Goal: Information Seeking & Learning: Check status

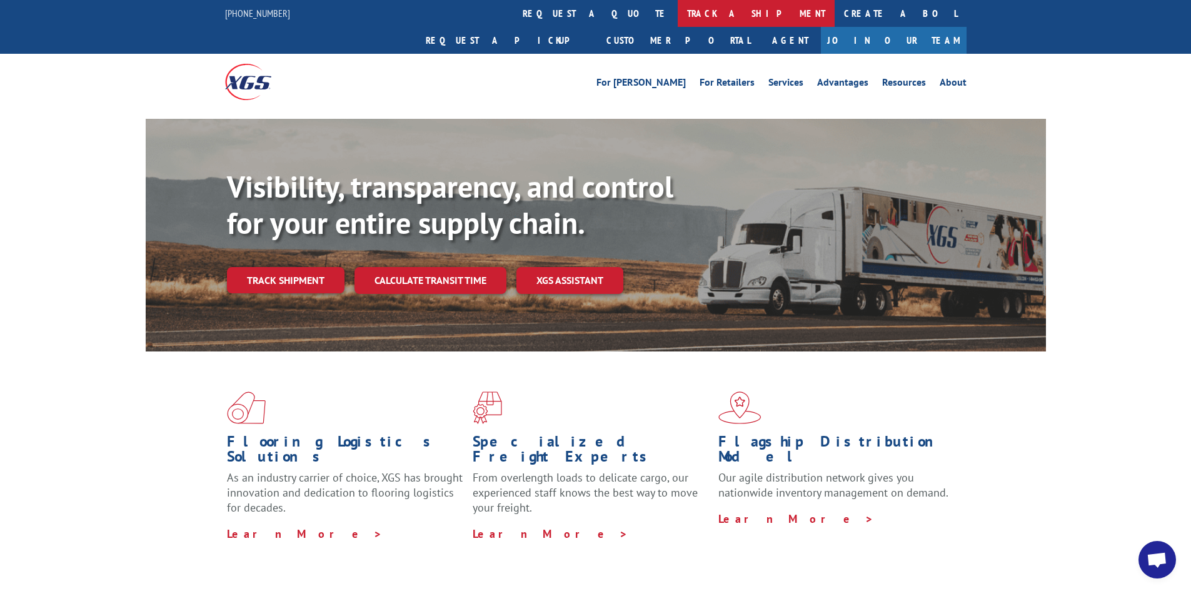
click at [678, 9] on link "track a shipment" at bounding box center [756, 13] width 157 height 27
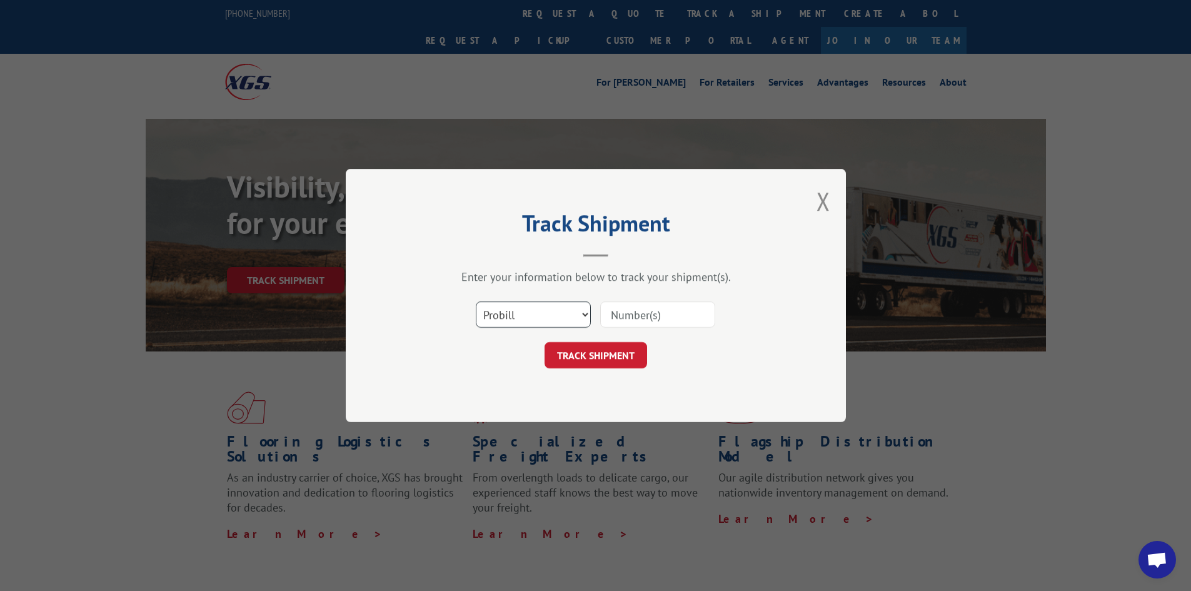
click at [566, 323] on select "Select category... Probill BOL PO" at bounding box center [533, 314] width 115 height 26
select select "bol"
click at [476, 301] on select "Select category... Probill BOL PO" at bounding box center [533, 314] width 115 height 26
click at [615, 318] on input at bounding box center [657, 314] width 115 height 26
paste input "7057607"
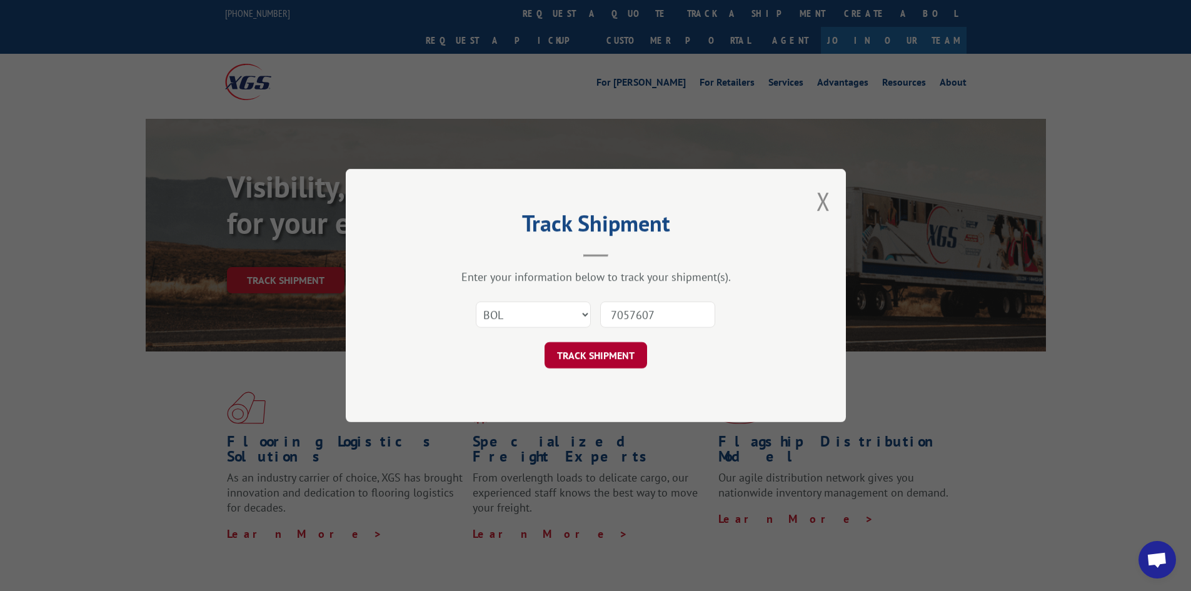
type input "7057607"
click at [591, 349] on button "TRACK SHIPMENT" at bounding box center [595, 355] width 103 height 26
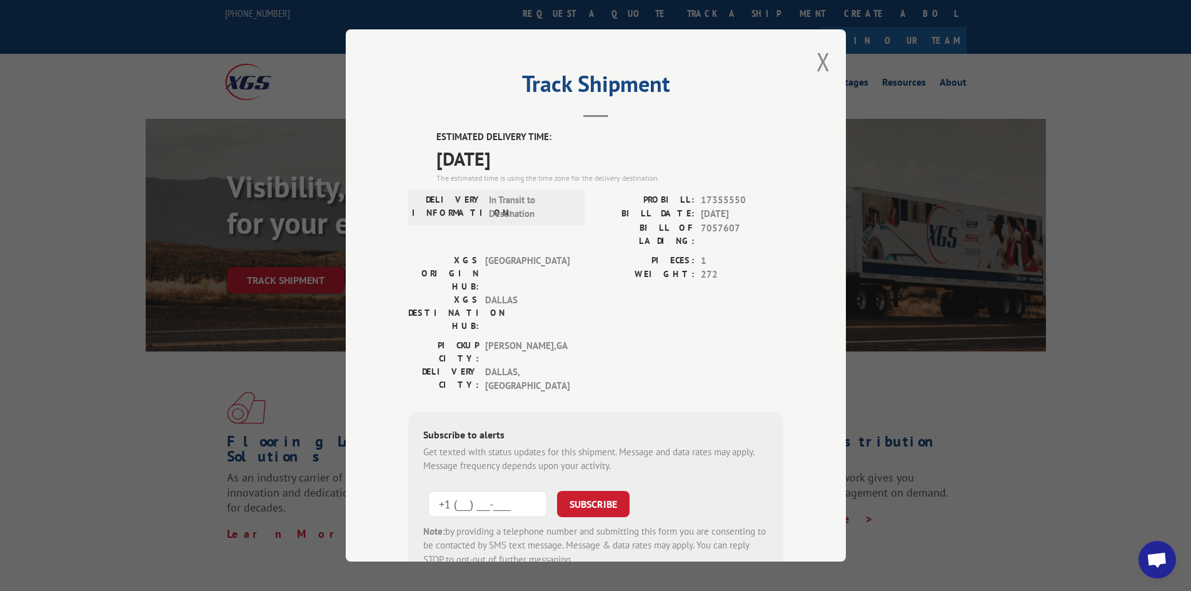
click at [500, 491] on input "+1 (___) ___-____" at bounding box center [487, 504] width 119 height 26
type input "[PHONE_NUMBER]"
click at [601, 491] on button "SUBSCRIBE" at bounding box center [593, 504] width 73 height 26
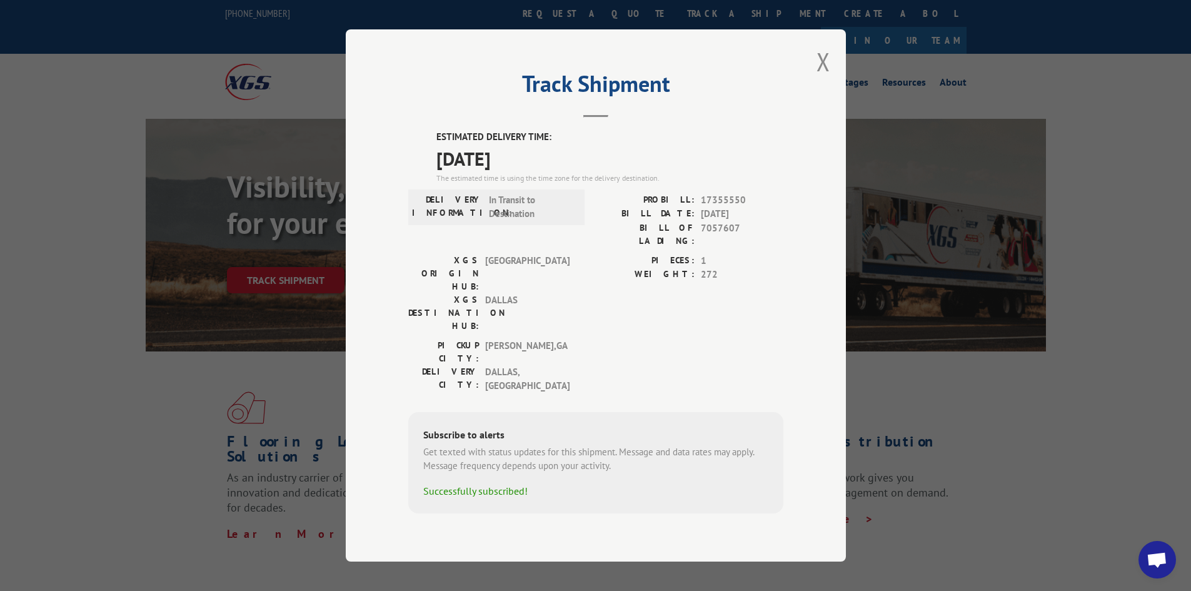
click at [118, 561] on div "Track Shipment ESTIMATED DELIVERY TIME: [DATE] The estimated time is using the …" at bounding box center [595, 295] width 1191 height 591
click at [822, 76] on button "Close modal" at bounding box center [823, 61] width 14 height 33
